Goal: Task Accomplishment & Management: Use online tool/utility

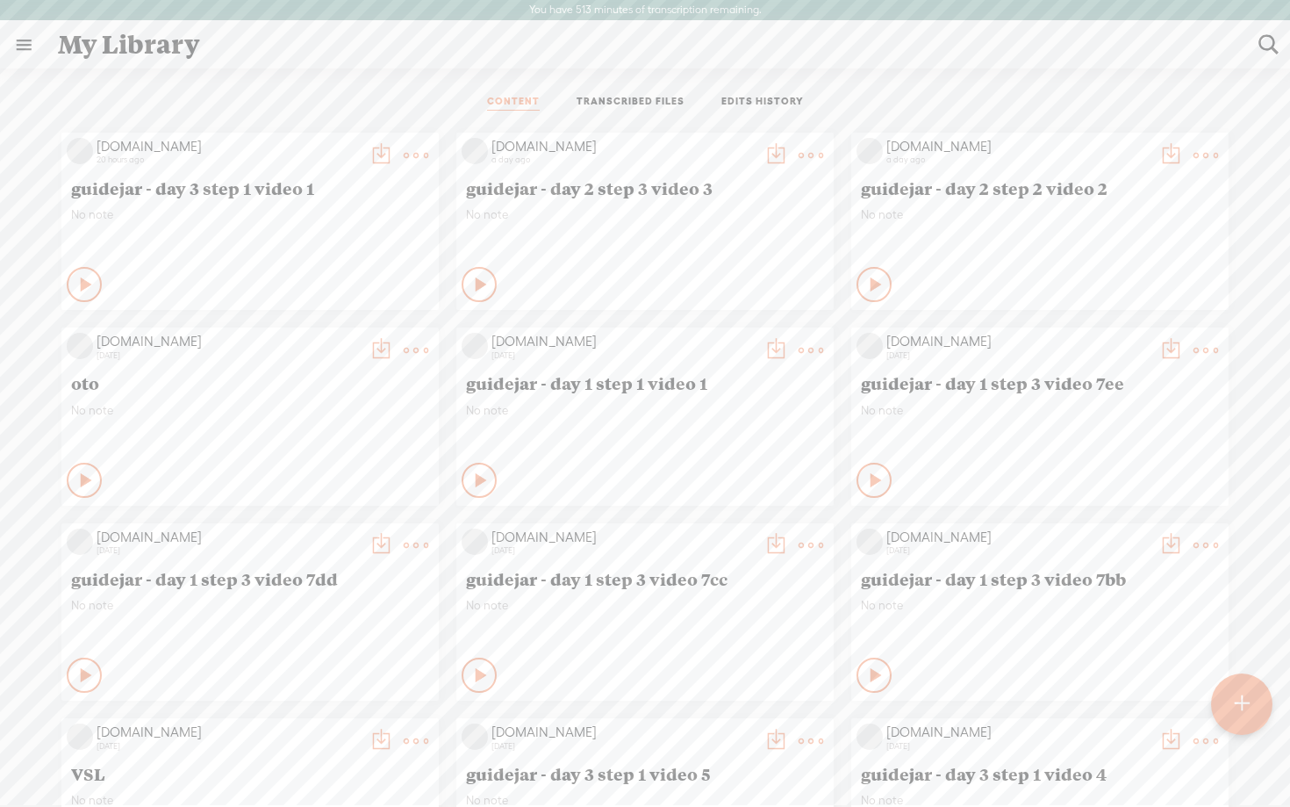
click at [1239, 686] on t at bounding box center [1241, 704] width 15 height 39
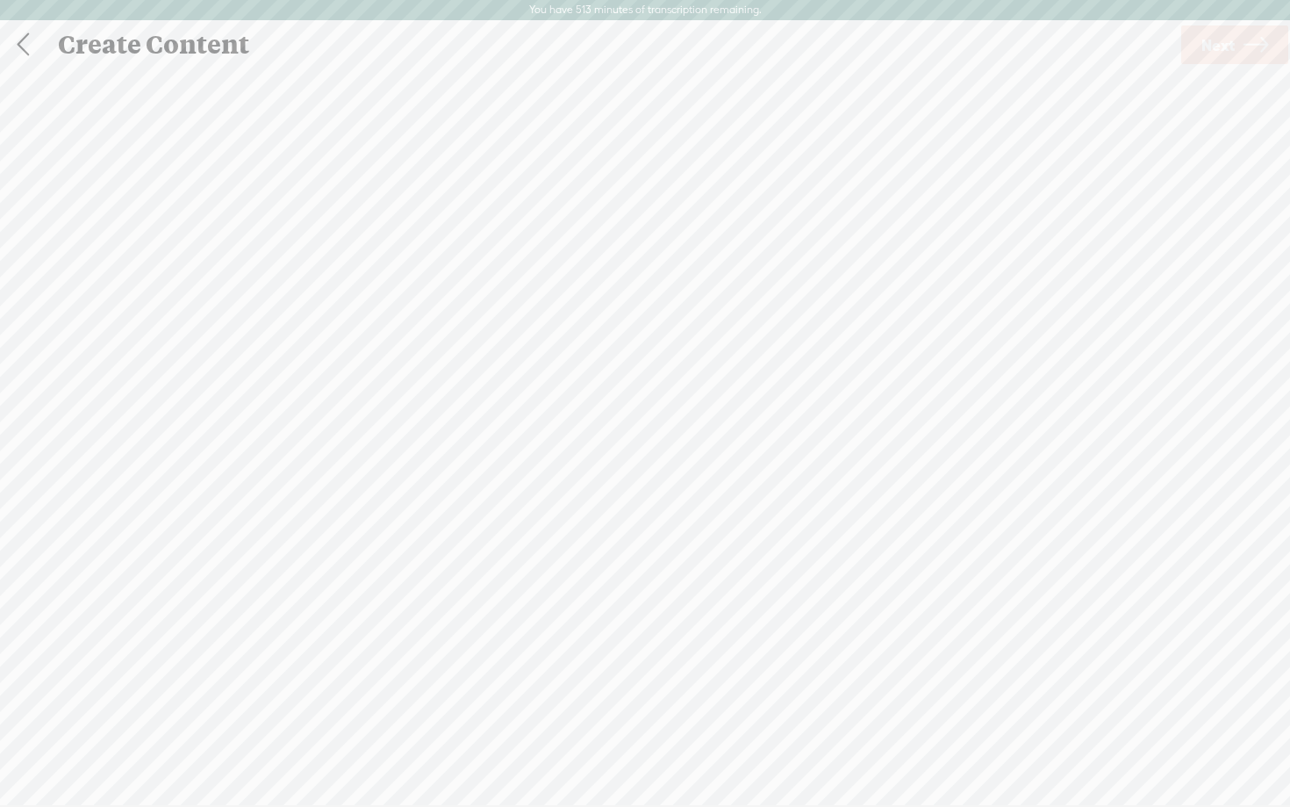
scroll to position [1, 0]
click at [585, 476] on span "Click to browse , or drag & drop your audio or video file here (File duration m…" at bounding box center [645, 495] width 381 height 50
click at [1206, 53] on span "Next" at bounding box center [1218, 44] width 33 height 45
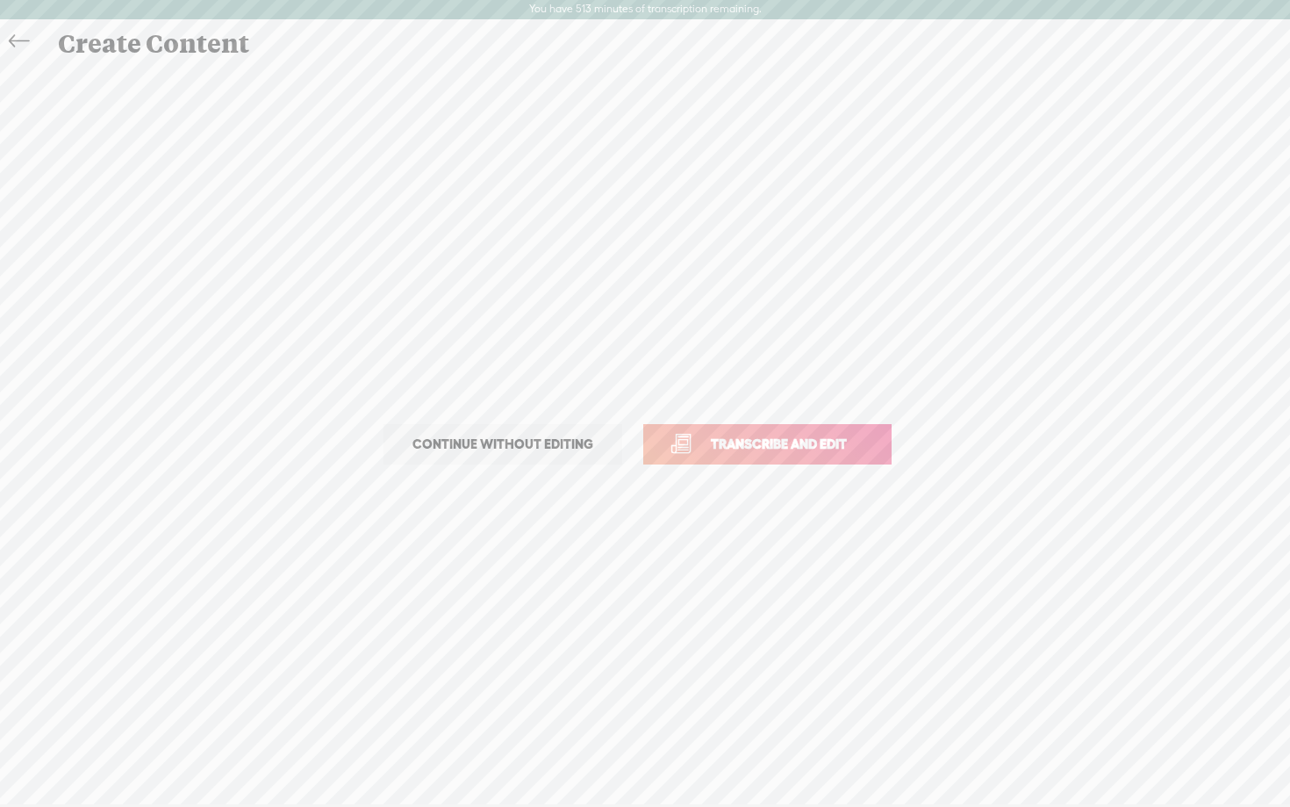
click at [686, 444] on link "Transcribe and edit" at bounding box center [767, 444] width 248 height 40
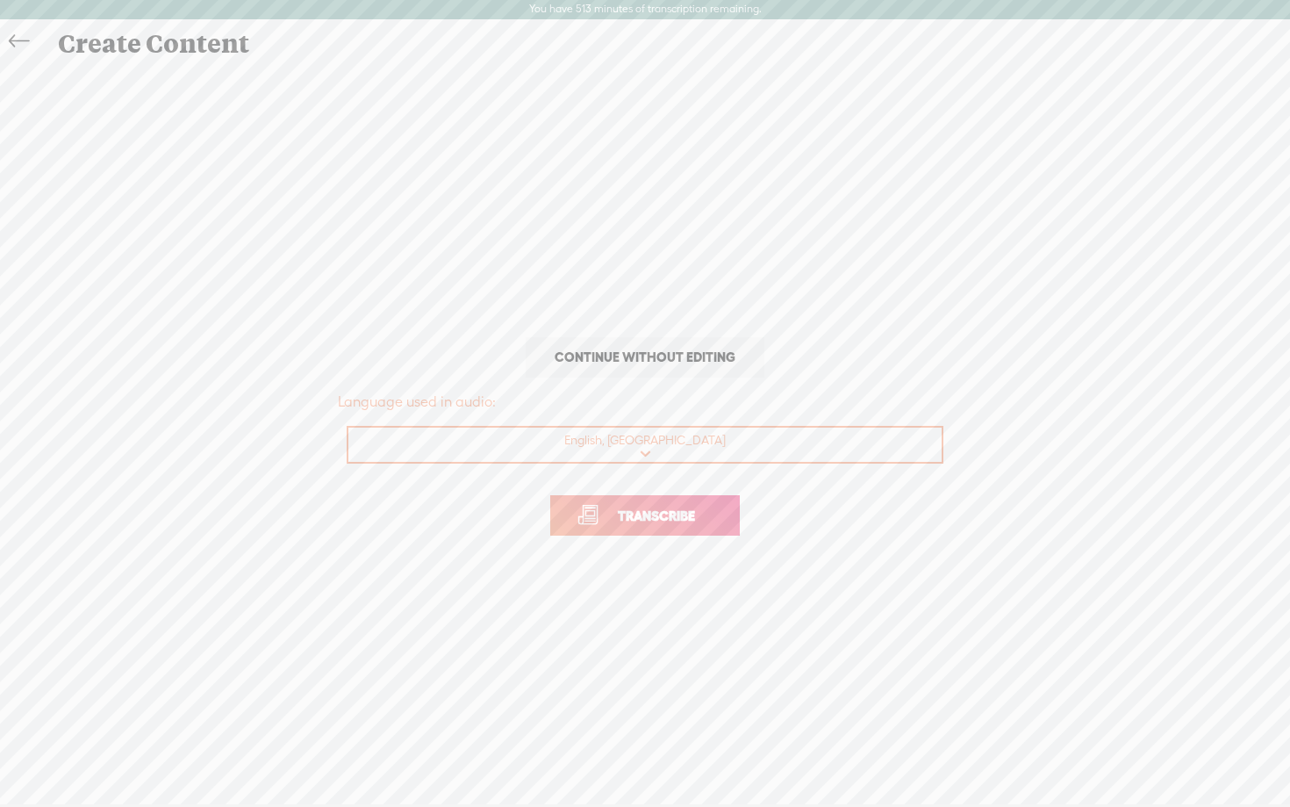
click at [650, 514] on span "Transcribe" at bounding box center [656, 516] width 114 height 20
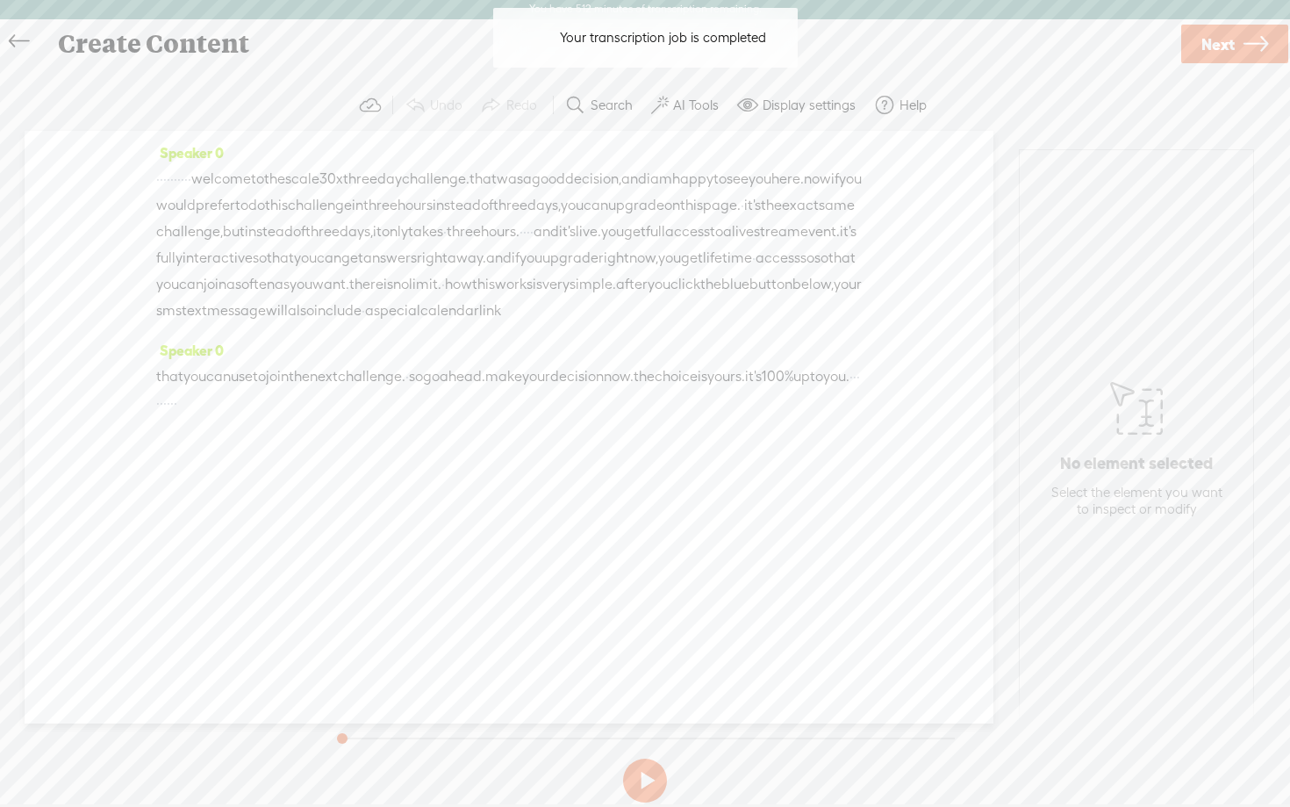
drag, startPoint x: 245, startPoint y: 173, endPoint x: 72, endPoint y: 181, distance: 173.1
click at [72, 181] on div "Speaker 0 · · · · · · · · · · welcome to the scale 30 x three day challenge. th…" at bounding box center [509, 427] width 969 height 592
drag, startPoint x: 353, startPoint y: 433, endPoint x: 517, endPoint y: 447, distance: 164.7
click at [517, 430] on div "Speaker 0 that you can use to join the next challenge. · so go ahead. make your…" at bounding box center [509, 384] width 706 height 92
click at [693, 104] on label "AI Tools" at bounding box center [696, 106] width 46 height 18
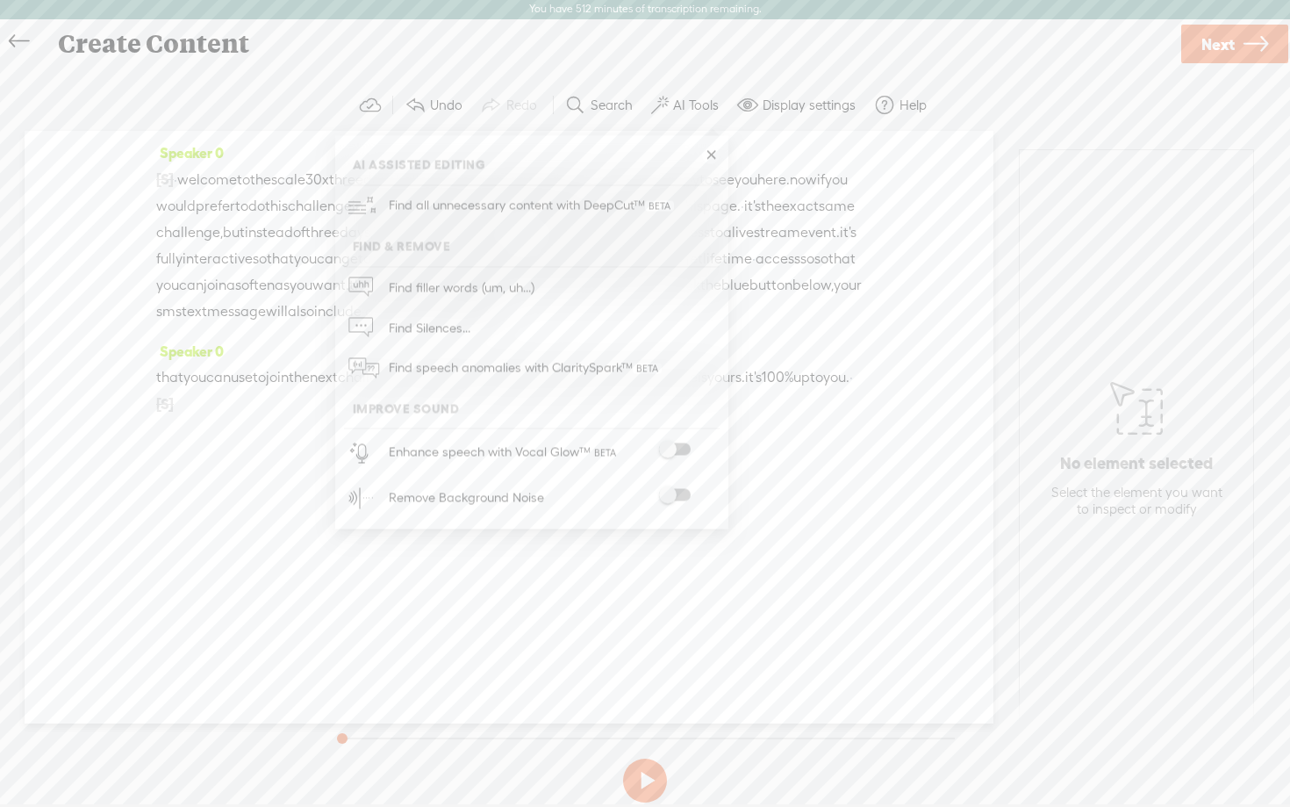
click at [682, 445] on span at bounding box center [675, 449] width 32 height 12
click at [675, 498] on span at bounding box center [675, 497] width 32 height 12
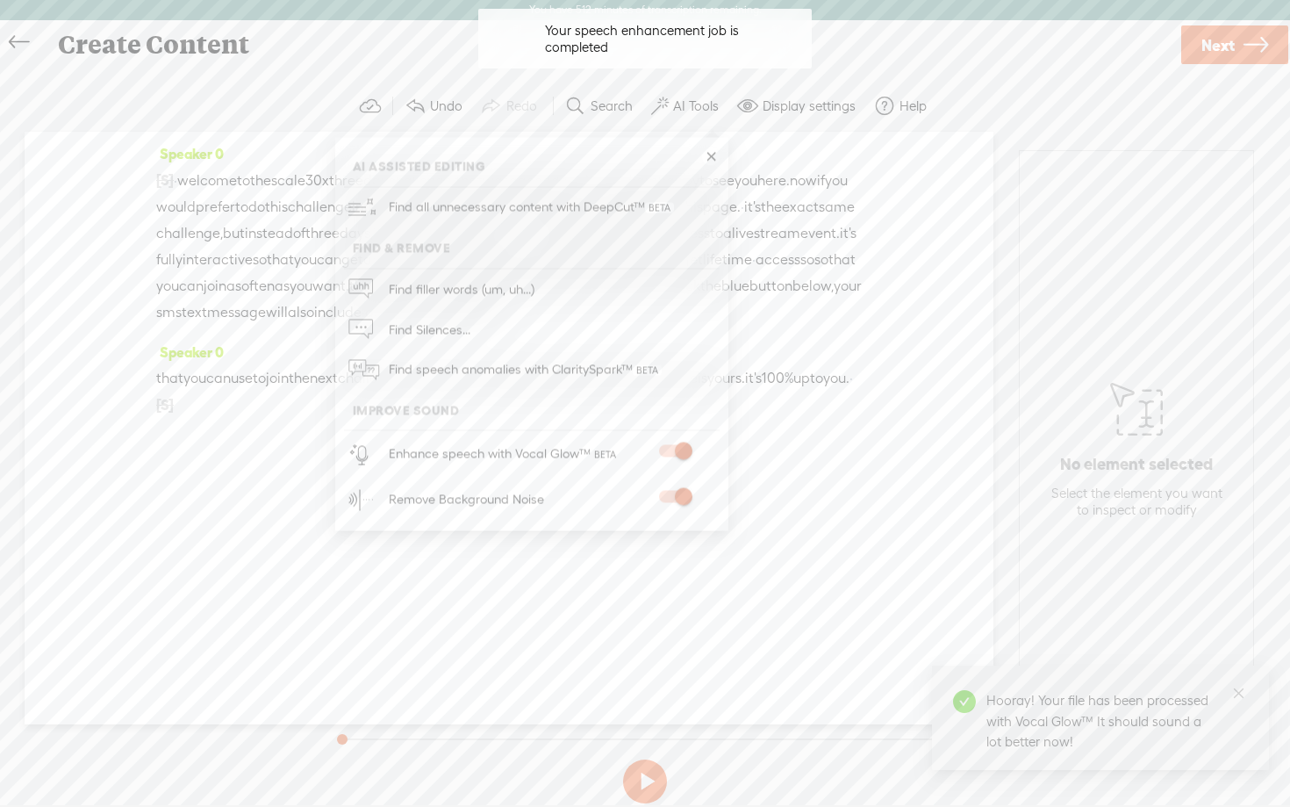
click at [654, 779] on button at bounding box center [645, 781] width 44 height 44
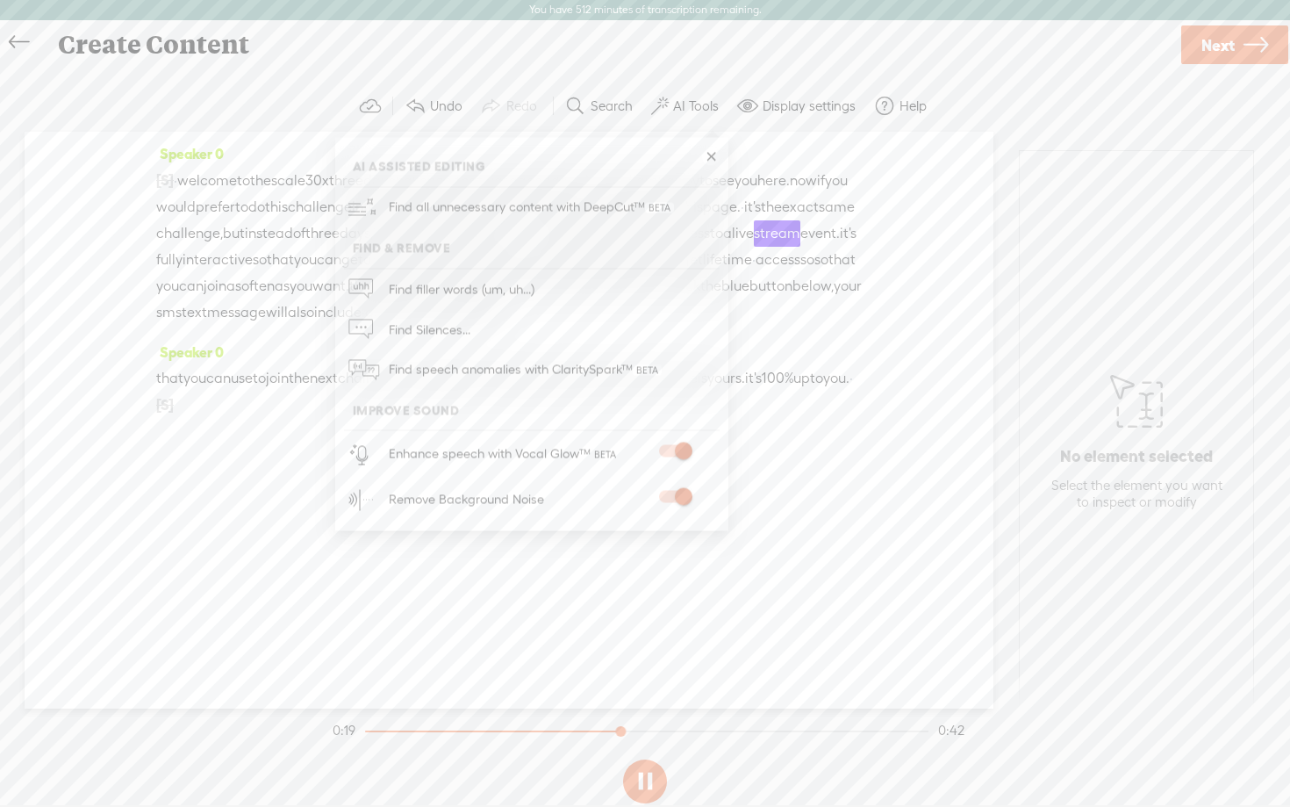
click at [707, 155] on link at bounding box center [711, 157] width 18 height 18
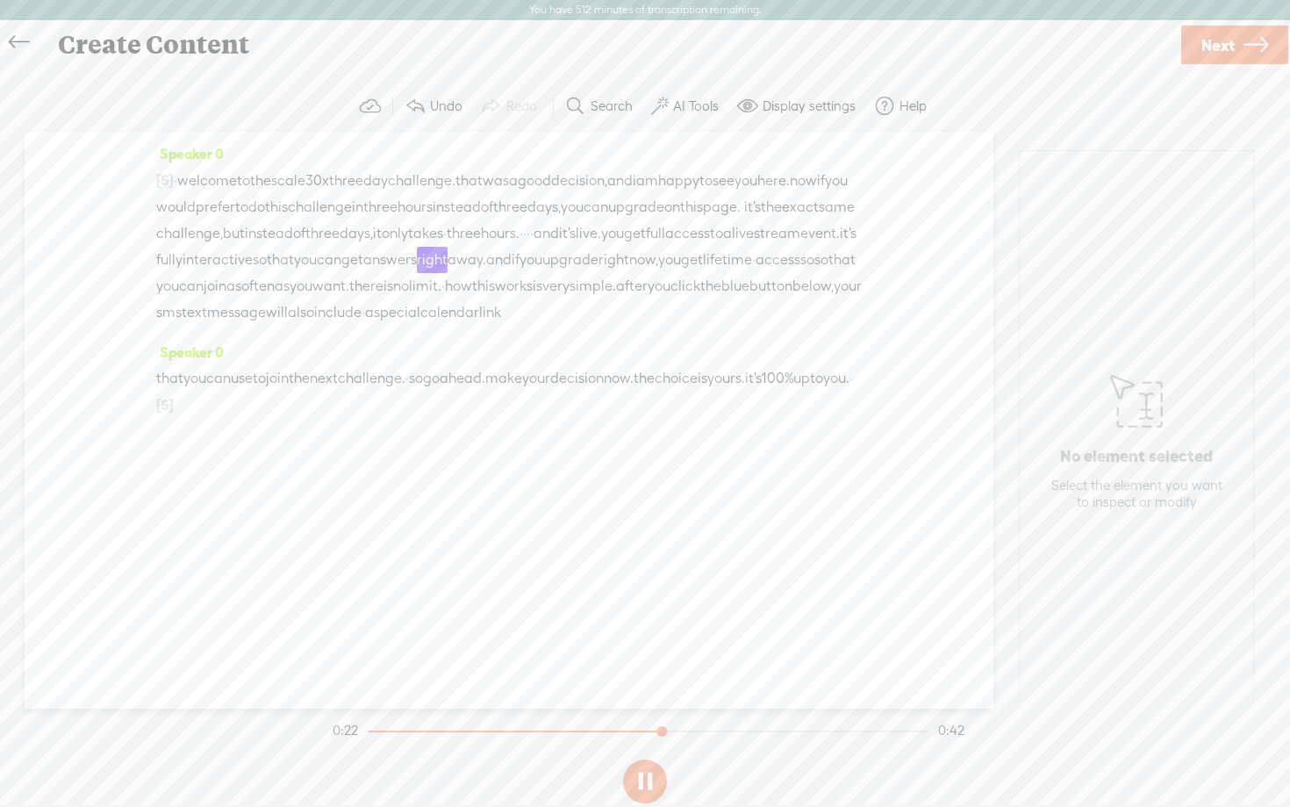
drag, startPoint x: 279, startPoint y: 261, endPoint x: 249, endPoint y: 260, distance: 29.9
click at [249, 260] on div "[S] · · · · · · · · · · welcome to the scale 30 x three day challenge. that was…" at bounding box center [509, 246] width 706 height 159
click at [651, 776] on button at bounding box center [645, 781] width 44 height 44
click at [1243, 39] on link "Next" at bounding box center [1234, 44] width 107 height 39
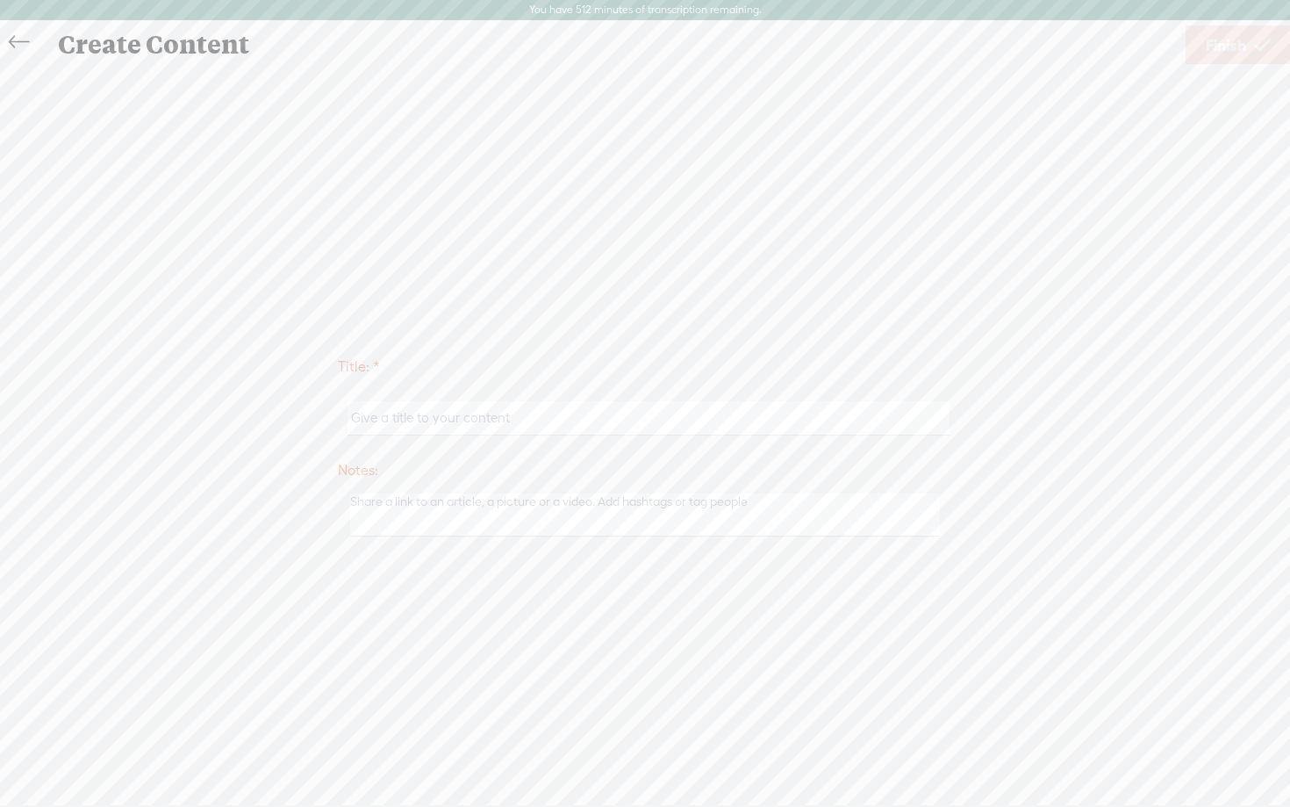
click at [382, 421] on input "text" at bounding box center [648, 418] width 601 height 34
type input "oto"
click at [540, 287] on div "Title: * oto Notes: Save as a draft content Publish: Warning: Narration of your…" at bounding box center [645, 445] width 1255 height 757
click at [1239, 53] on span "Finish" at bounding box center [1226, 45] width 40 height 45
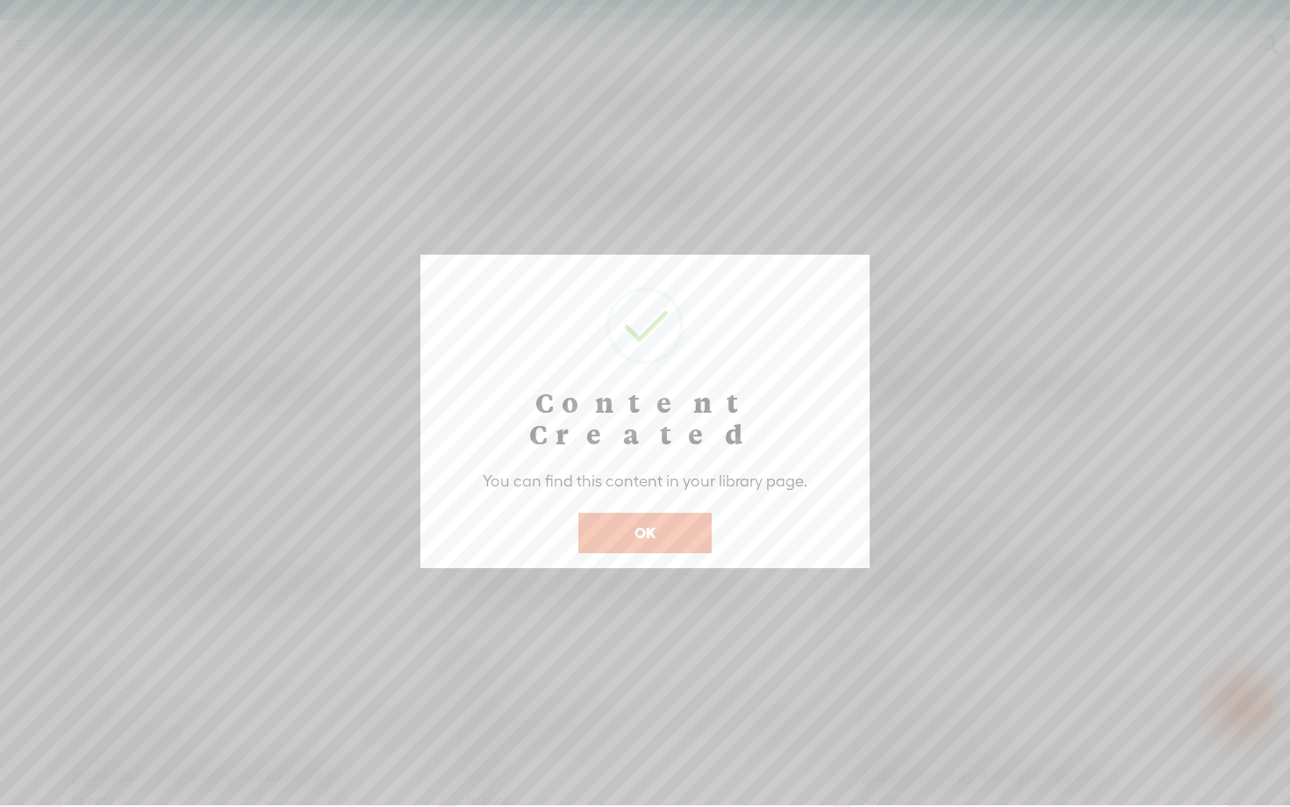
click at [662, 513] on button "OK" at bounding box center [644, 533] width 133 height 40
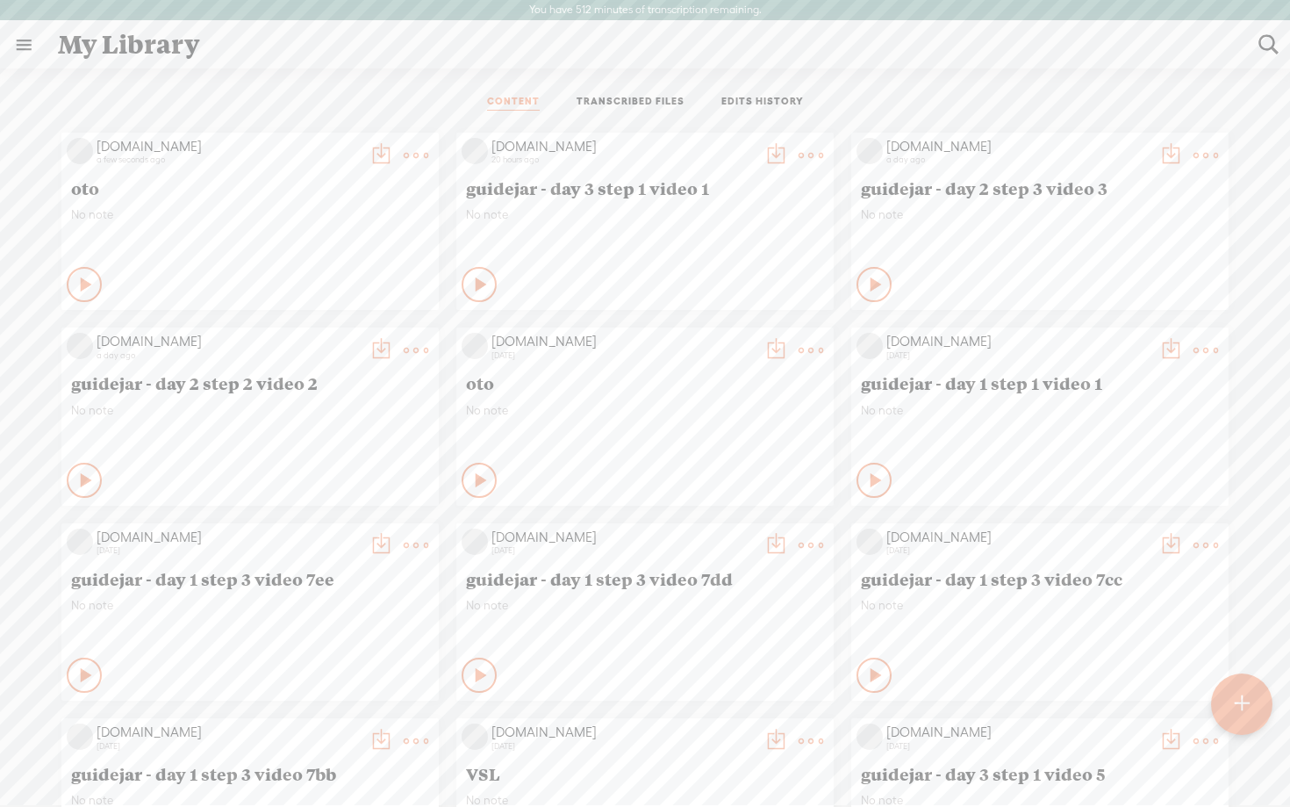
click at [379, 155] on t at bounding box center [381, 155] width 25 height 25
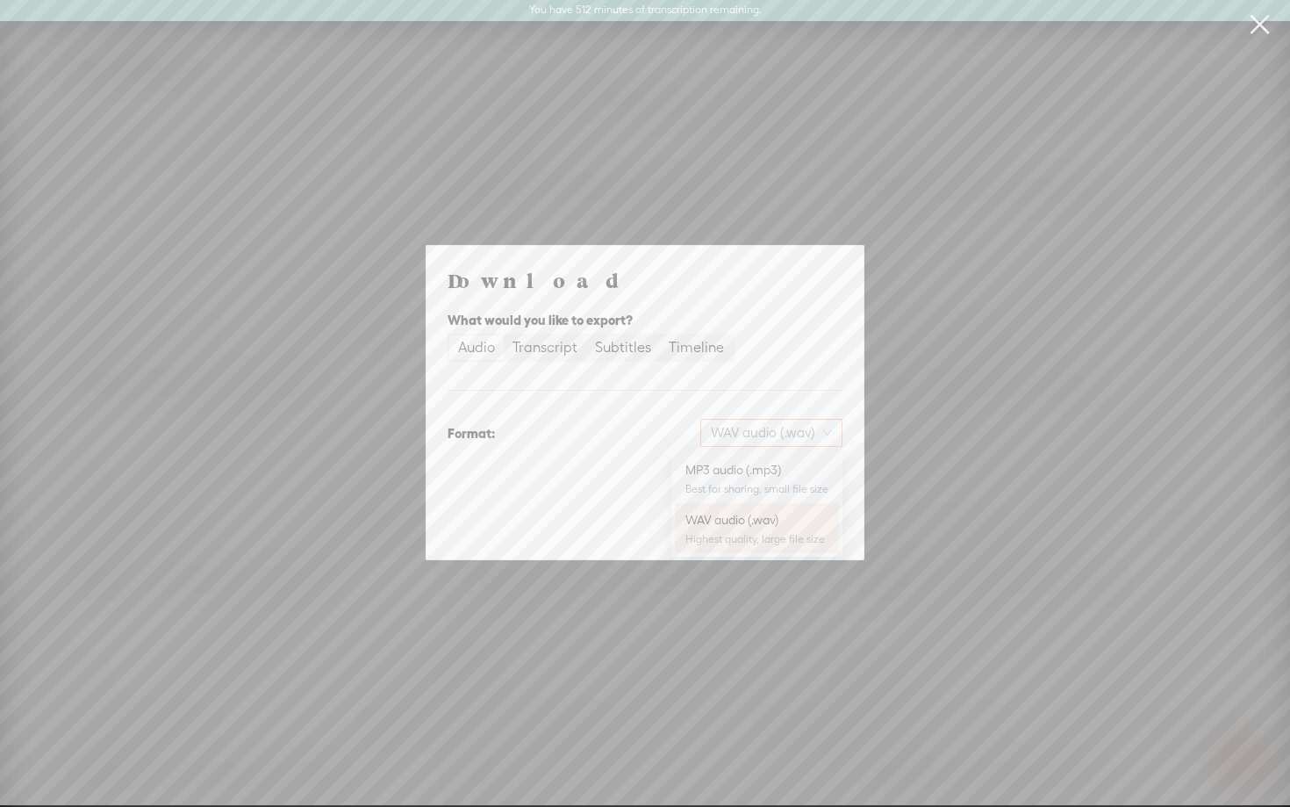
click at [748, 429] on span "WAV audio (.wav)" at bounding box center [771, 433] width 121 height 26
click at [743, 482] on div "Best for sharing, small file size" at bounding box center [757, 489] width 143 height 14
click at [800, 530] on span "Download" at bounding box center [797, 525] width 61 height 18
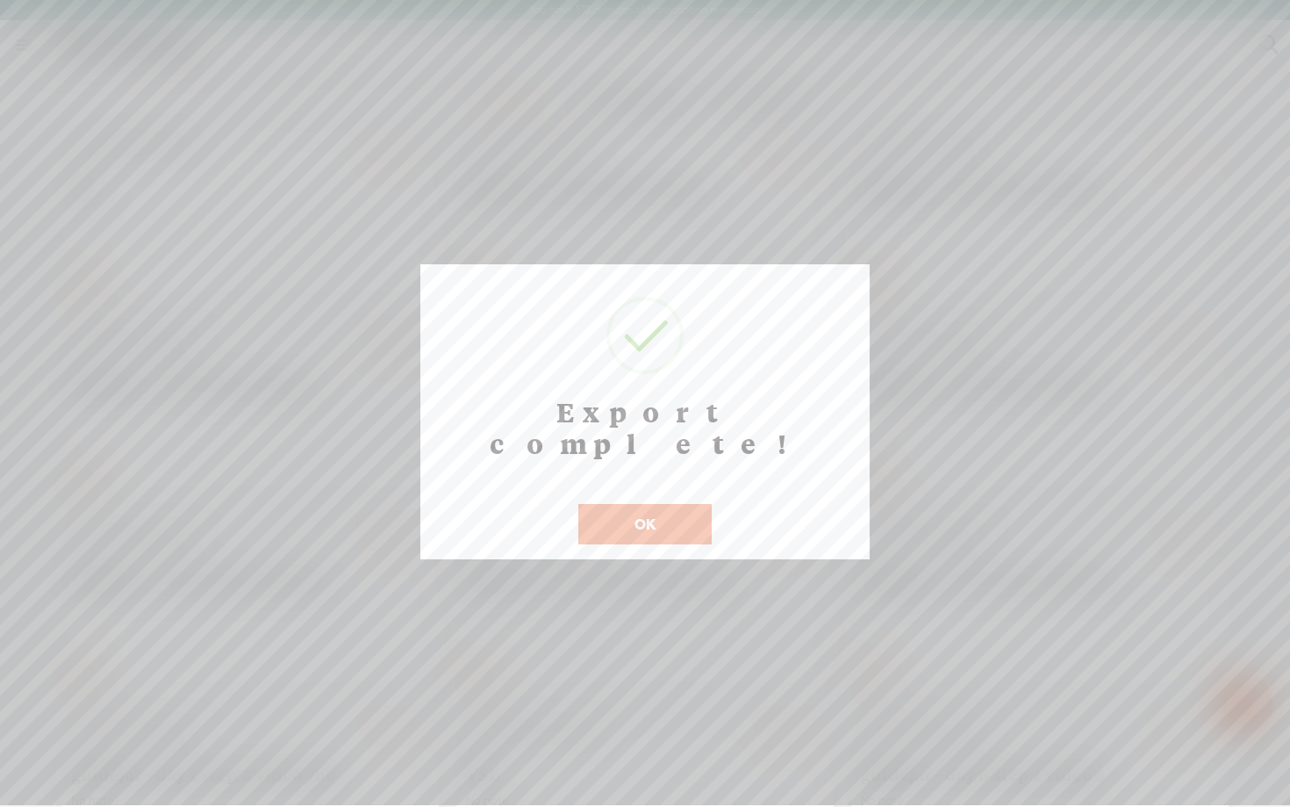
click at [657, 504] on button "OK" at bounding box center [644, 524] width 133 height 40
